Goal: Obtain resource: Download file/media

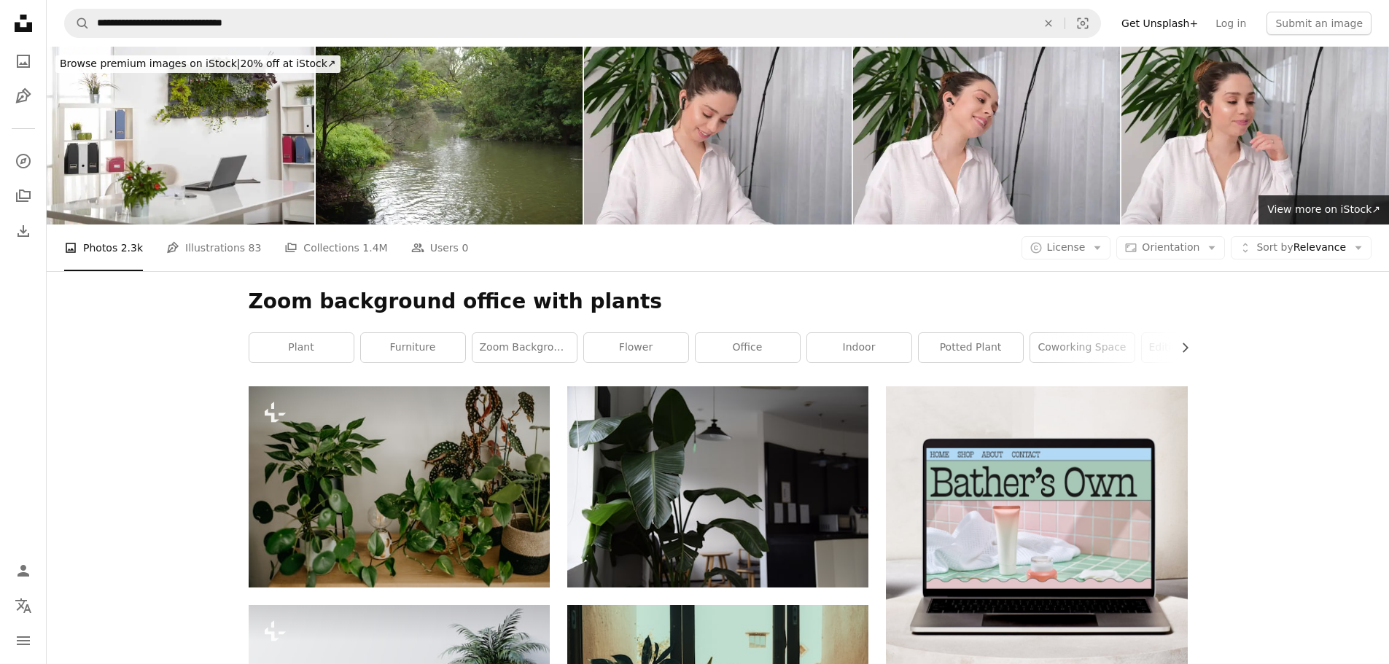
scroll to position [8431, 0]
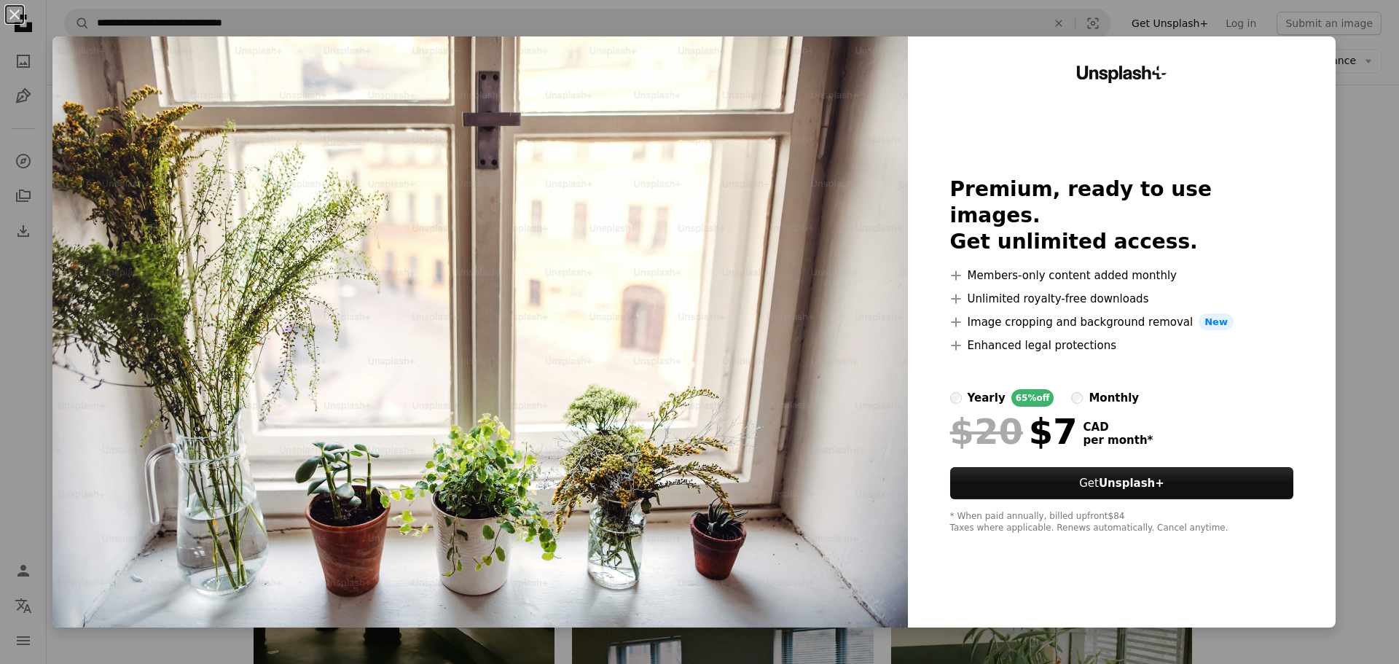
click at [921, 22] on div "An X shape Unsplash+ Premium, ready to use images. Get unlimited access. A plus…" at bounding box center [699, 332] width 1399 height 664
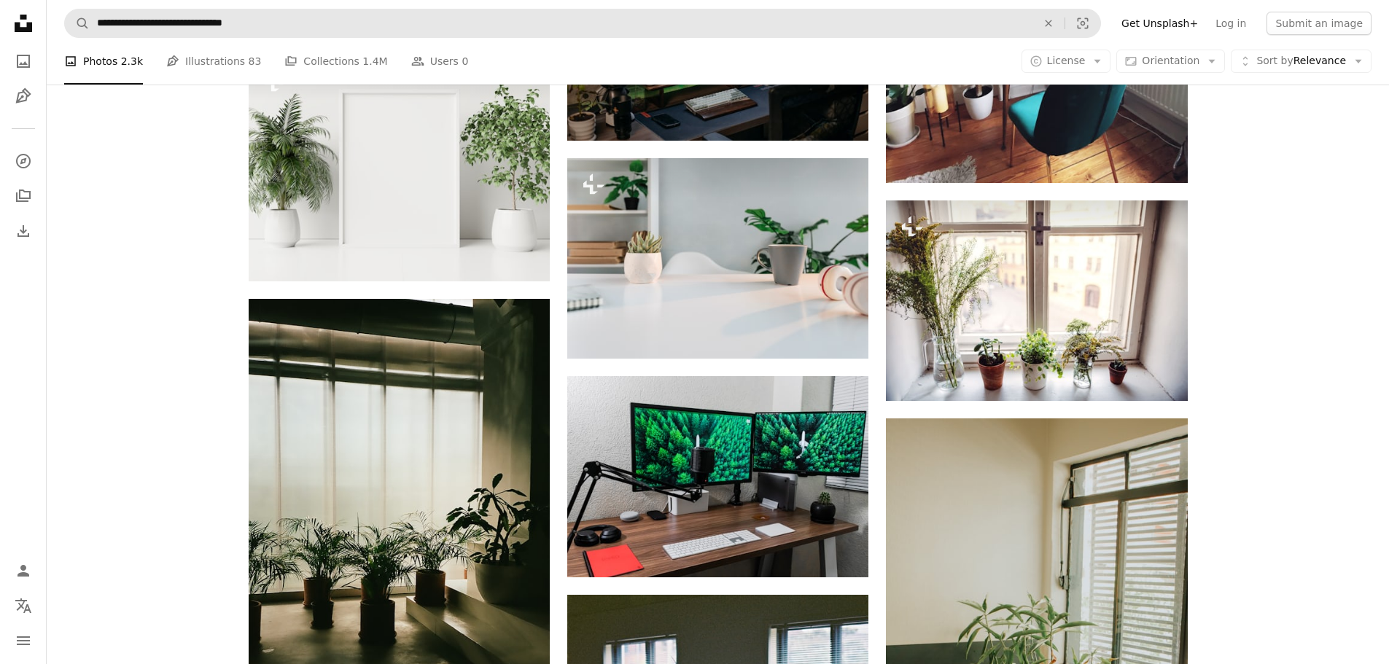
scroll to position [1036, 0]
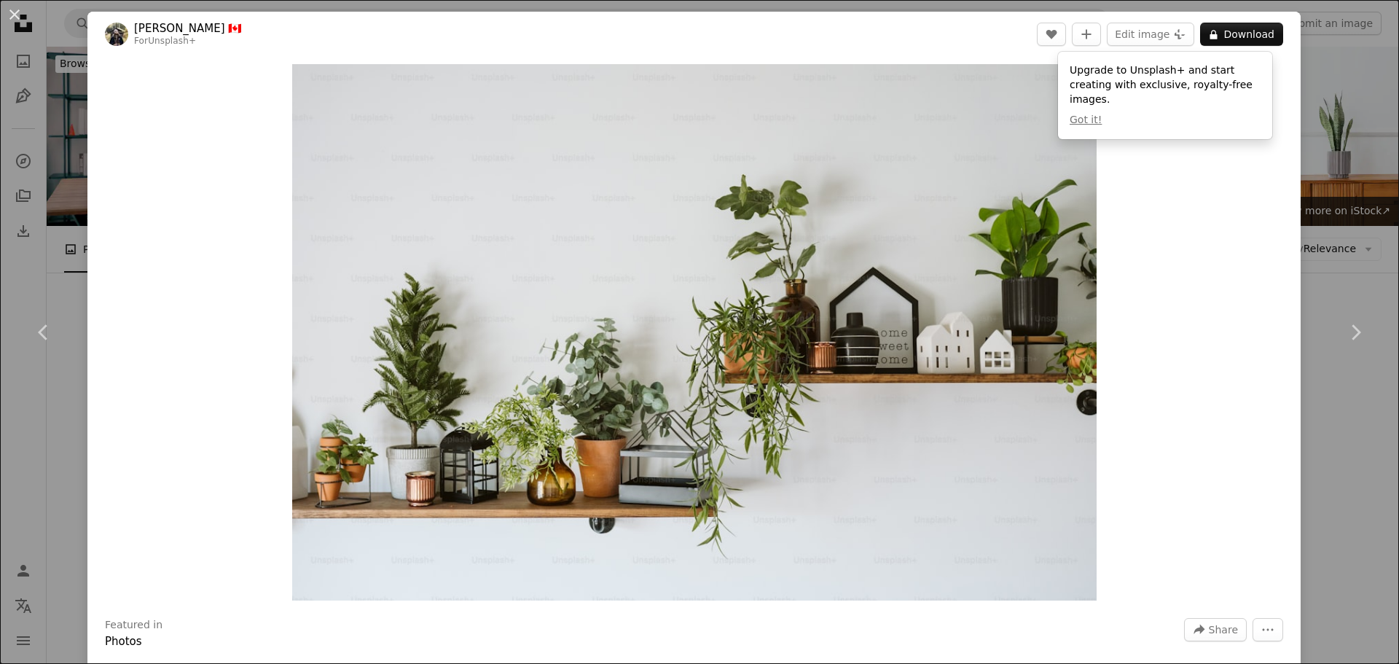
scroll to position [875, 0]
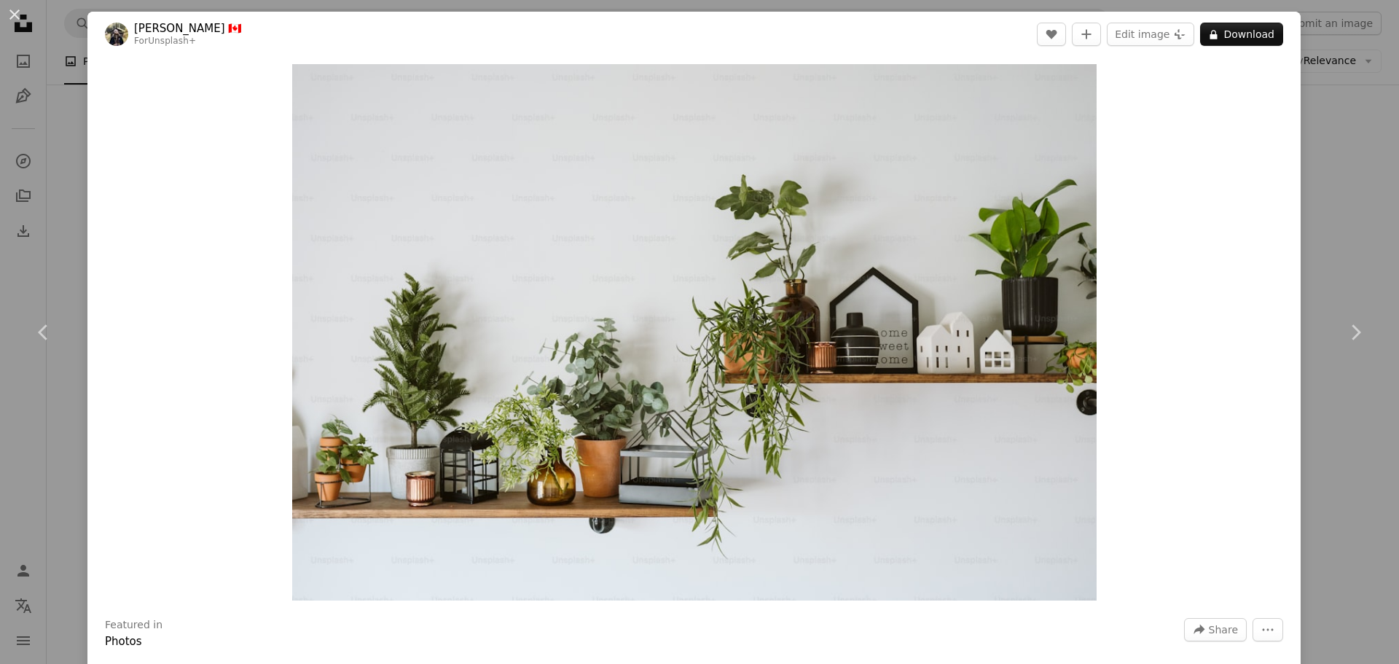
drag, startPoint x: 883, startPoint y: 62, endPoint x: 907, endPoint y: 55, distance: 25.1
click at [883, 62] on div "Zoom in" at bounding box center [694, 332] width 1214 height 551
